Goal: Find specific page/section: Find specific page/section

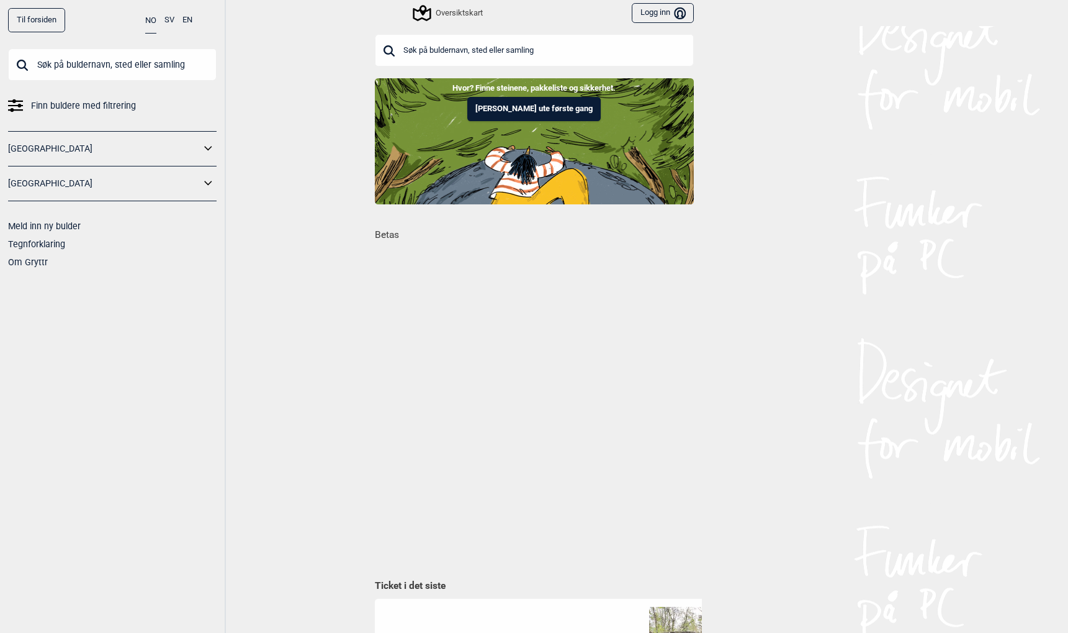
scroll to position [0, 753]
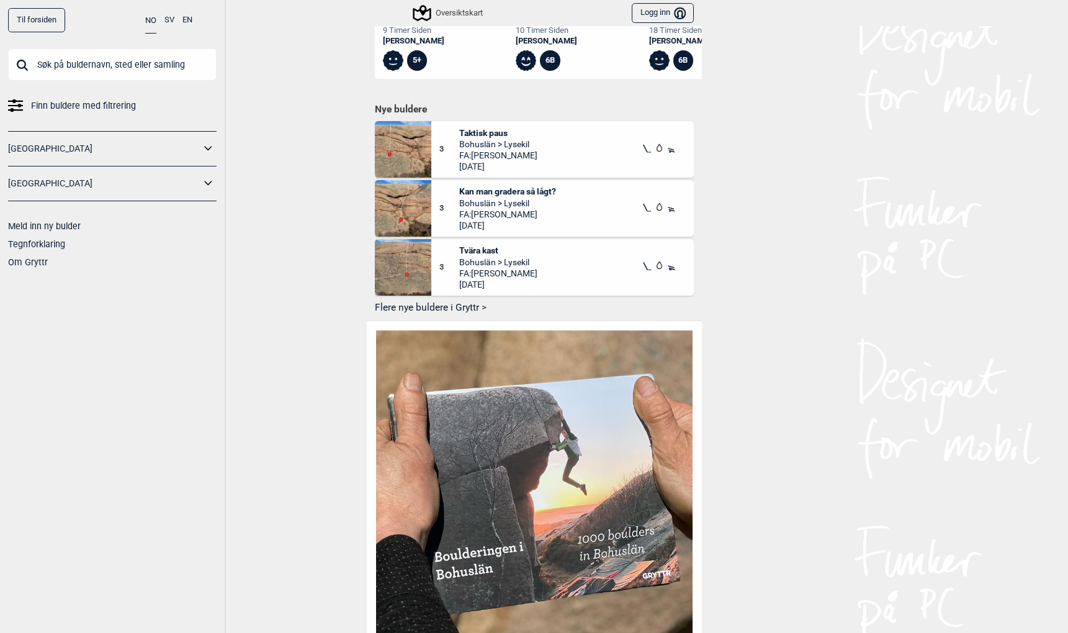
click at [110, 57] on input "text" at bounding box center [112, 64] width 209 height 32
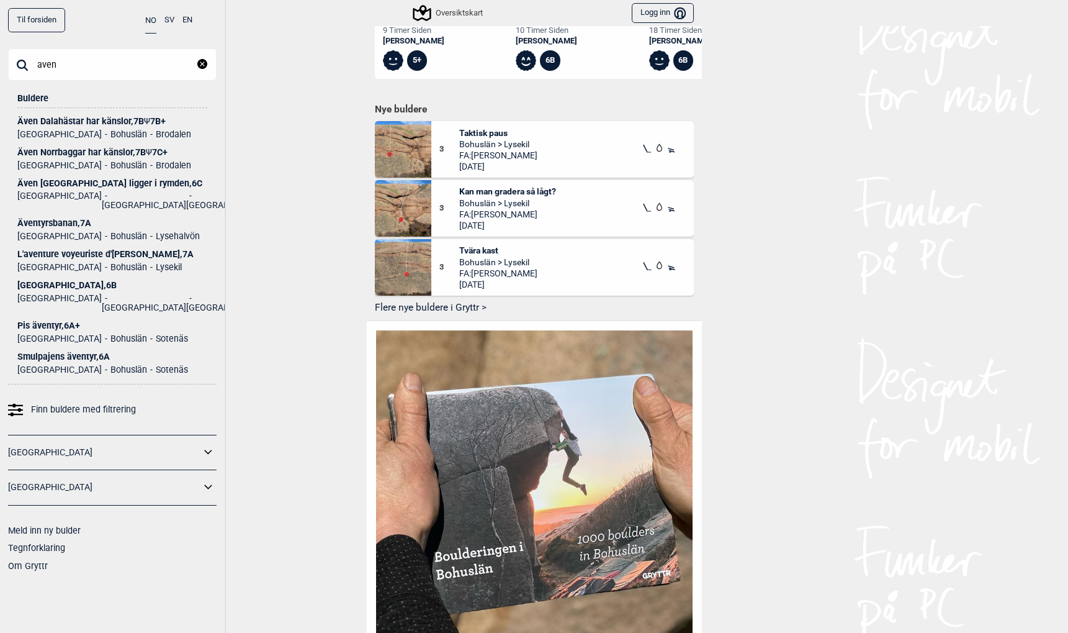
type input "aven"
click at [57, 117] on div "Även Dalahästar har känslor , 7B Ψ 7B+" at bounding box center [112, 121] width 190 height 9
click at [78, 122] on div "Även Dalahästar har känslor , 7B Ψ 7B+" at bounding box center [112, 121] width 190 height 9
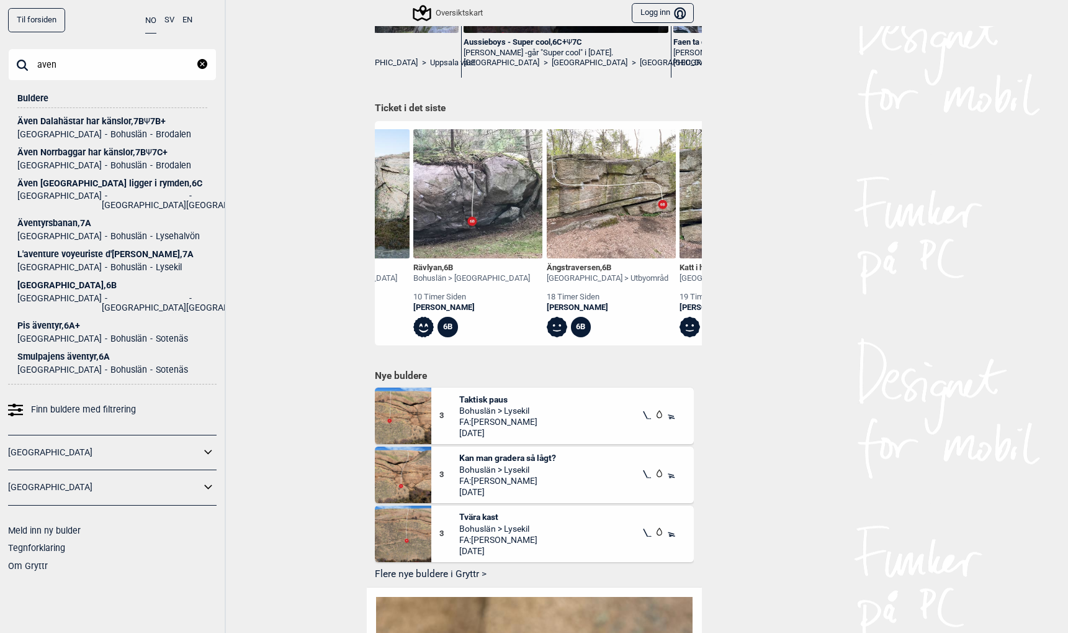
scroll to position [0, 0]
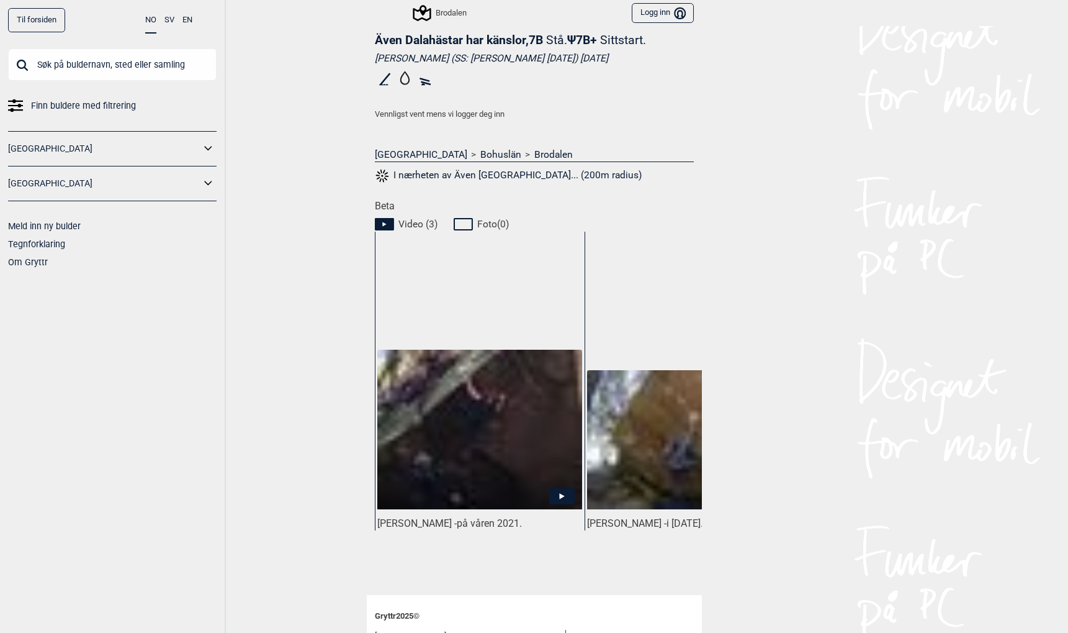
scroll to position [413, 0]
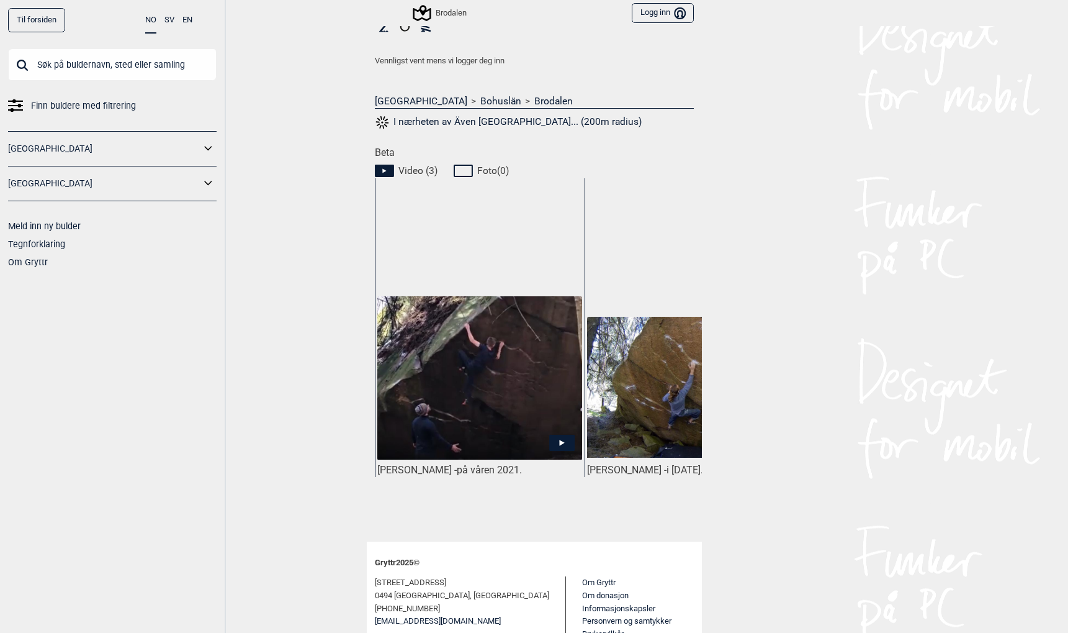
click at [437, 394] on img at bounding box center [479, 377] width 204 height 163
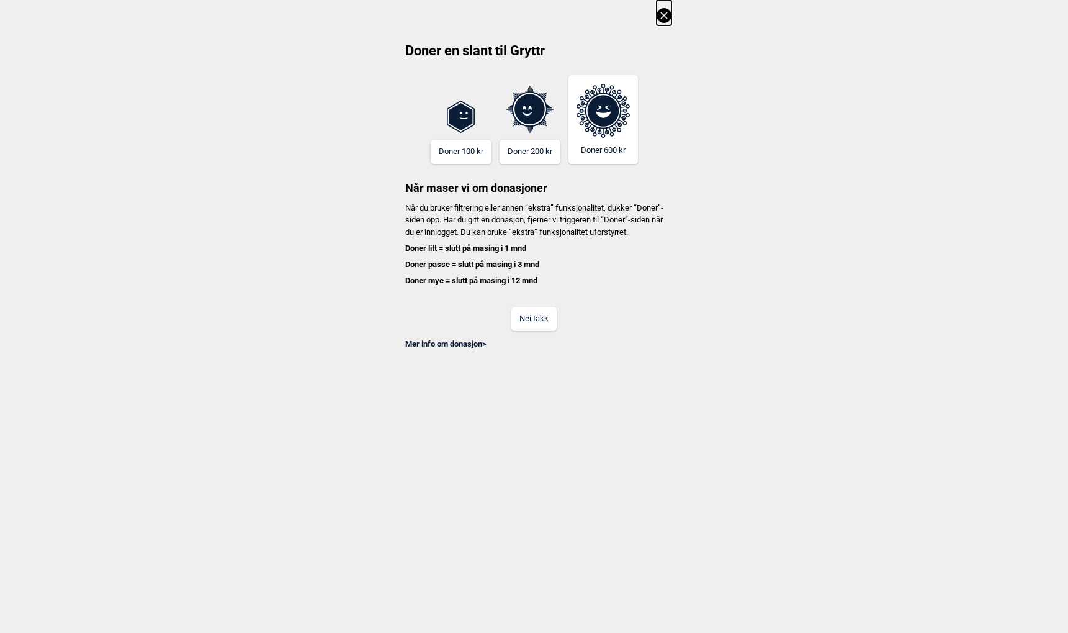
click at [523, 325] on button "Nei takk" at bounding box center [534, 319] width 45 height 24
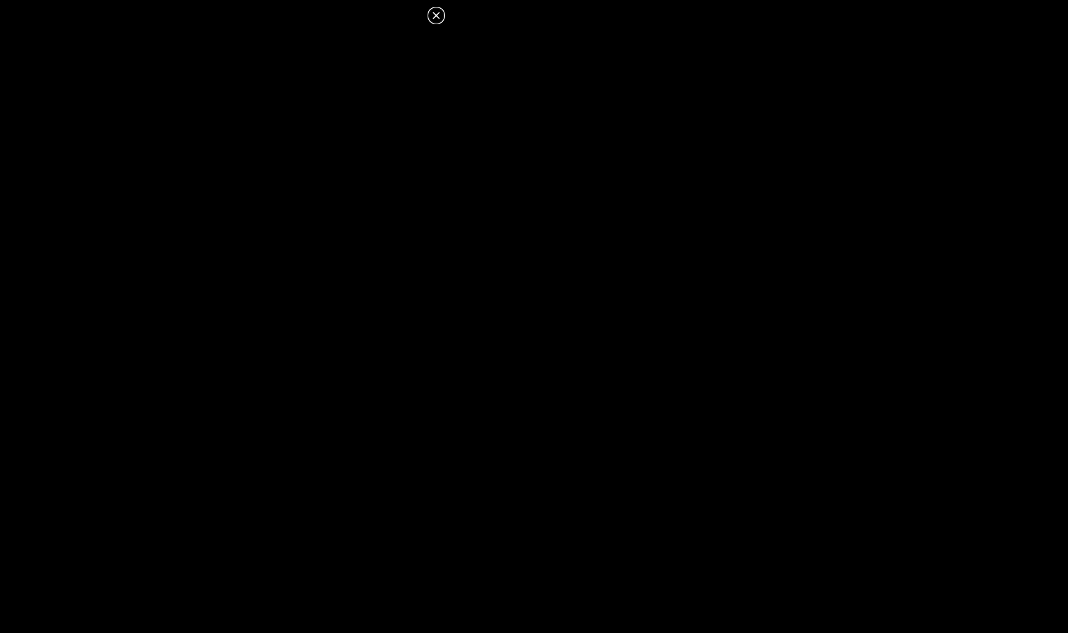
click at [435, 12] on icon at bounding box center [436, 15] width 15 height 15
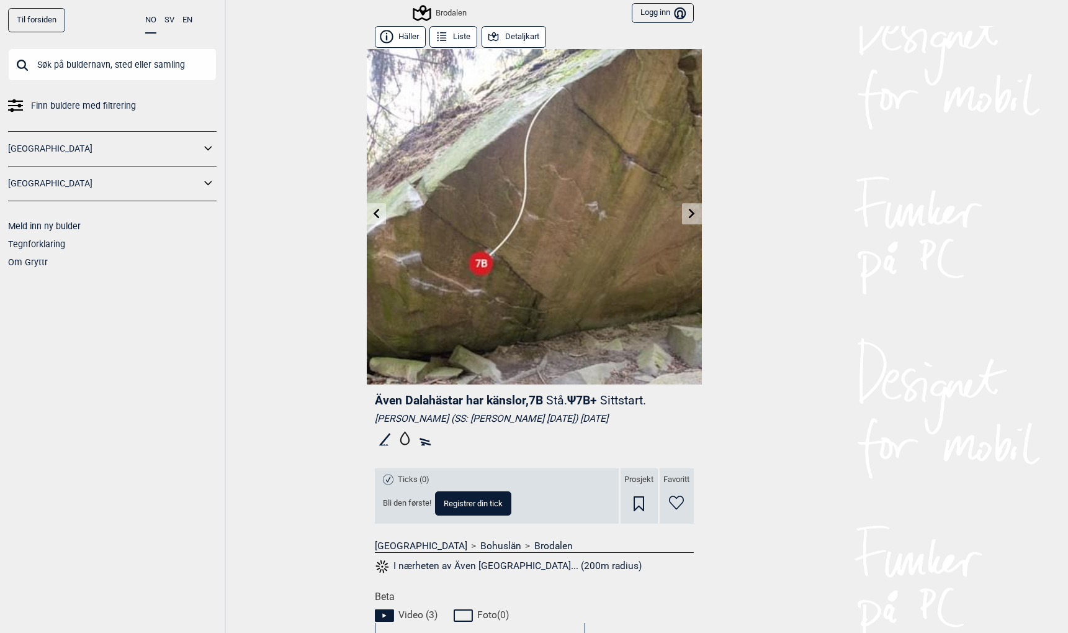
click at [40, 24] on link "Til forsiden" at bounding box center [36, 20] width 57 height 24
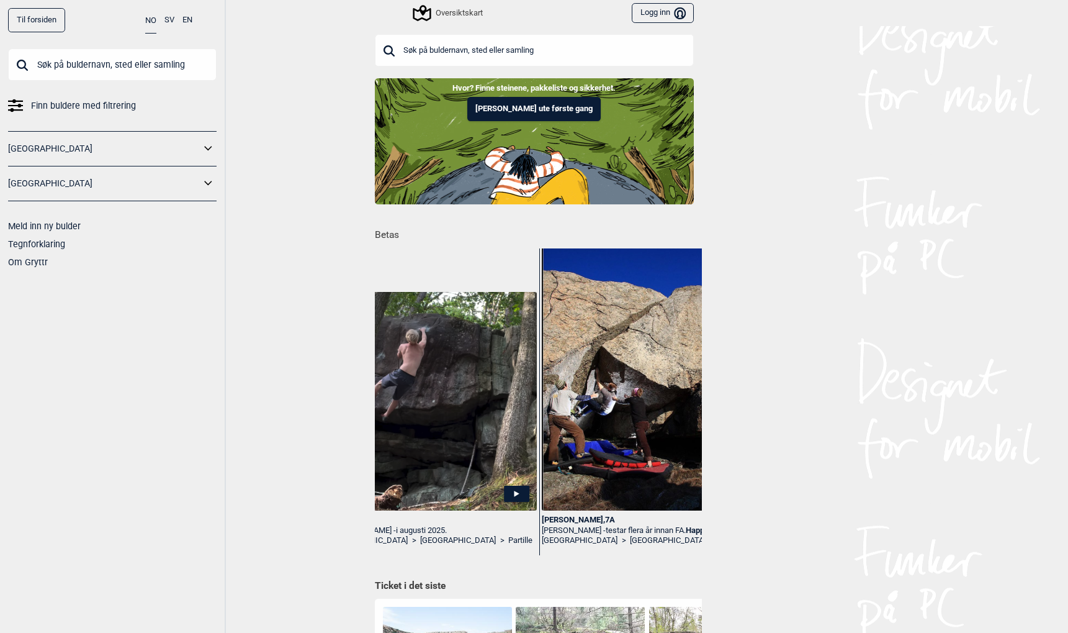
scroll to position [0, 136]
